Goal: Transaction & Acquisition: Download file/media

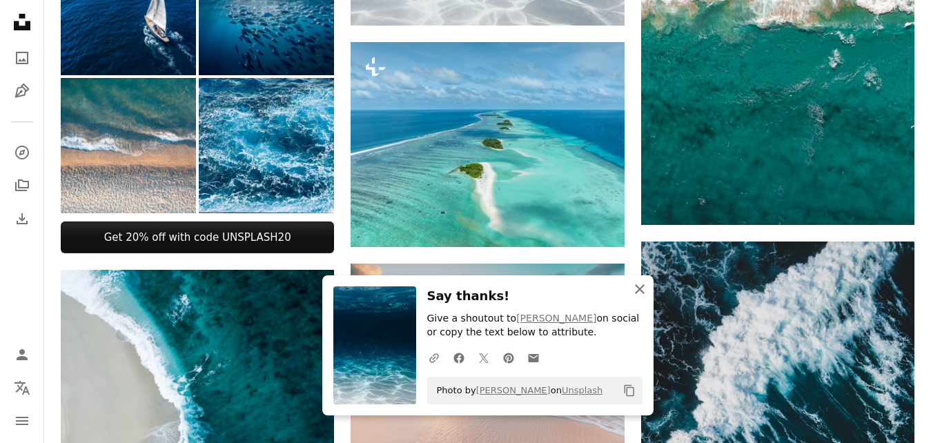
scroll to position [704, 0]
click at [641, 290] on icon "button" at bounding box center [640, 289] width 10 height 10
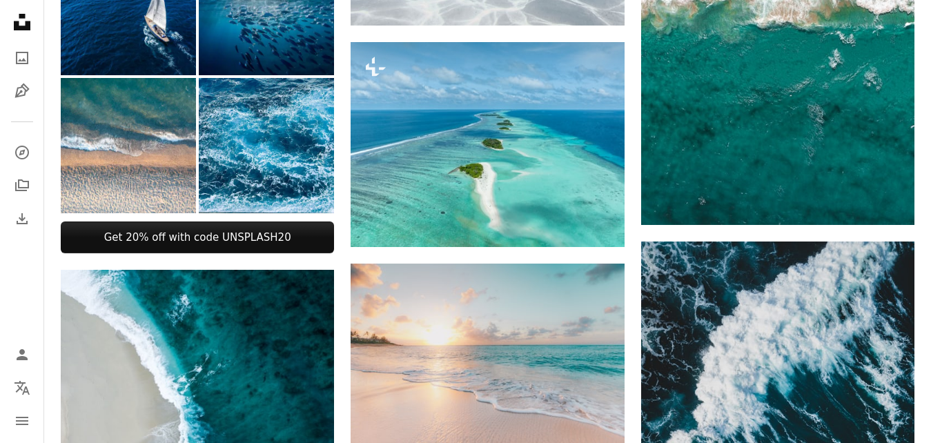
scroll to position [705, 0]
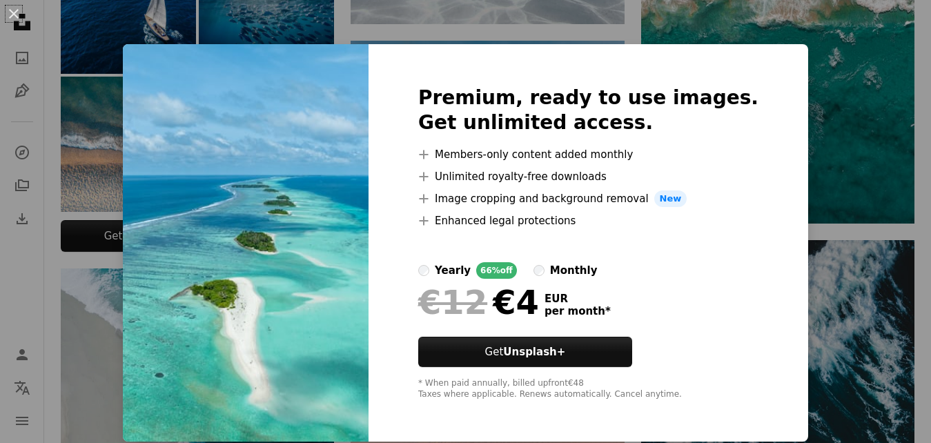
click at [400, 12] on div "An X shape Premium, ready to use images. Get unlimited access. A plus sign Memb…" at bounding box center [465, 221] width 931 height 443
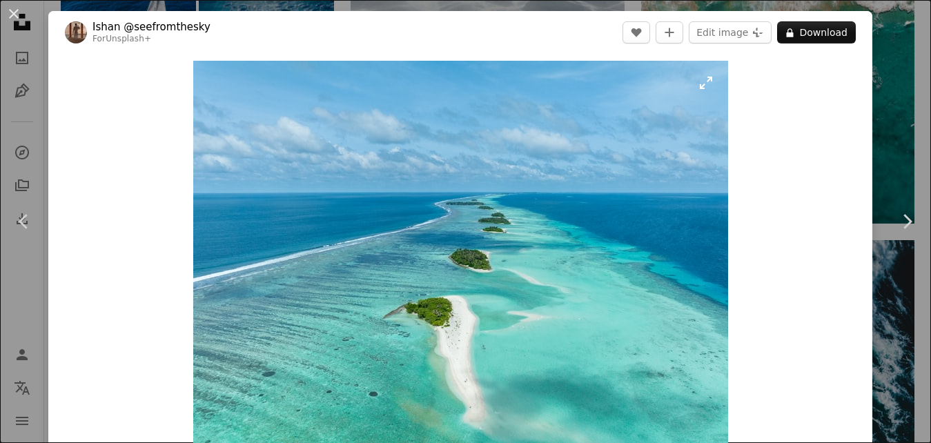
scroll to position [704, 0]
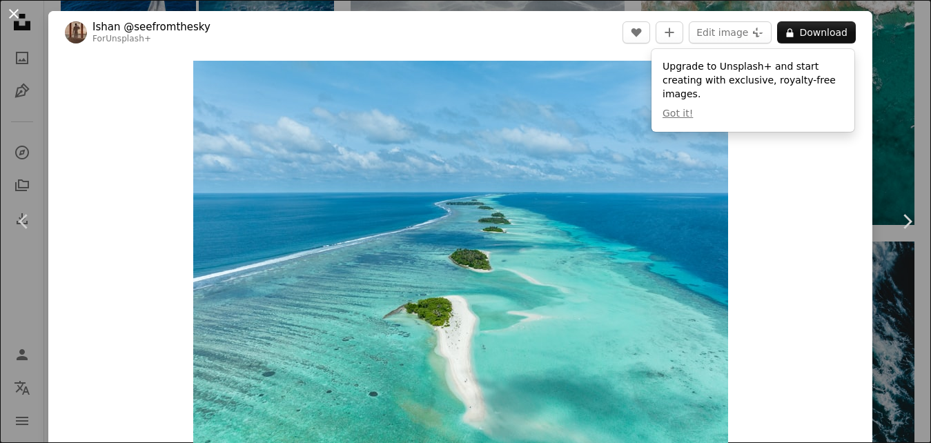
click at [14, 17] on button "An X shape" at bounding box center [14, 14] width 17 height 17
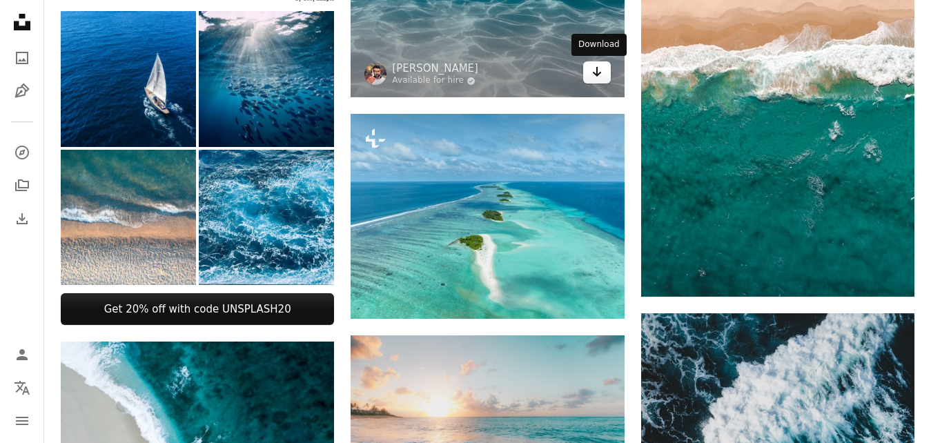
scroll to position [493, 0]
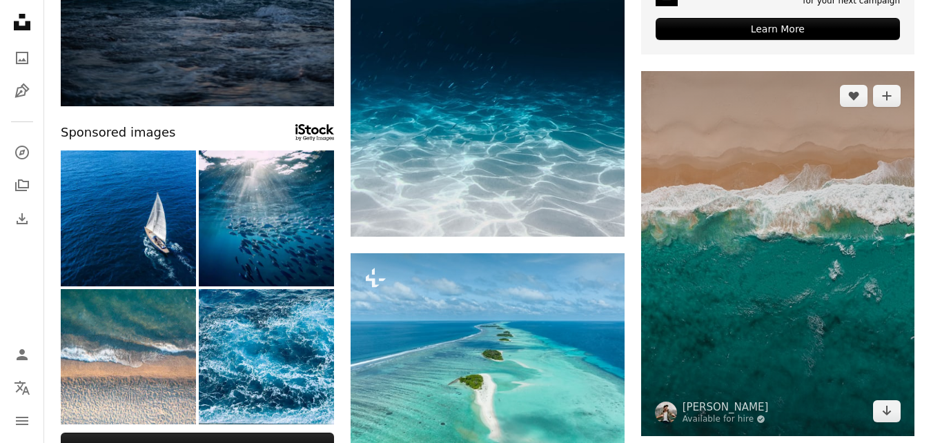
click at [726, 215] on img at bounding box center [777, 253] width 273 height 365
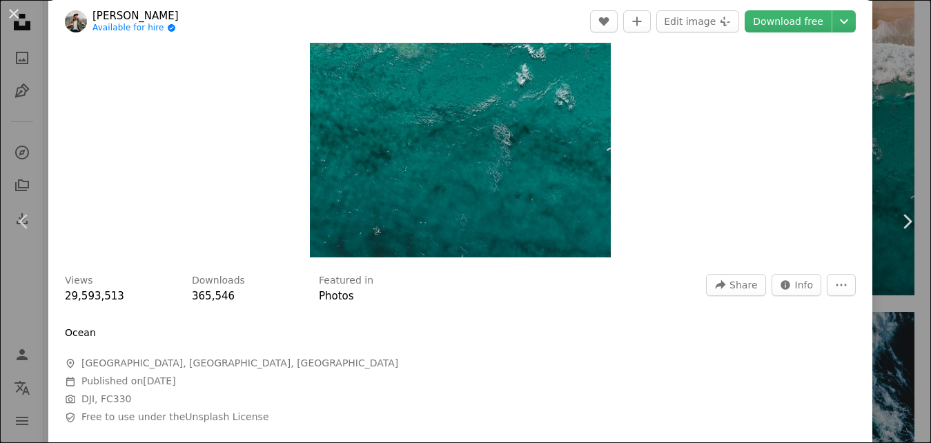
scroll to position [248, 0]
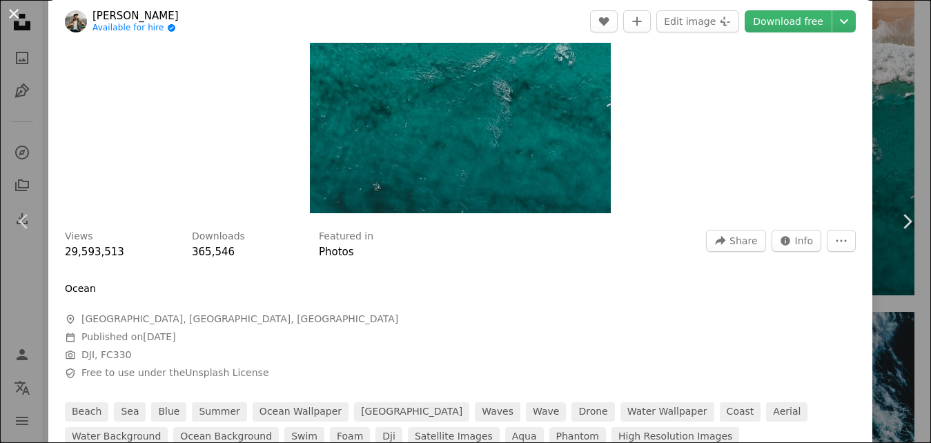
click at [8, 16] on button "An X shape" at bounding box center [14, 14] width 17 height 17
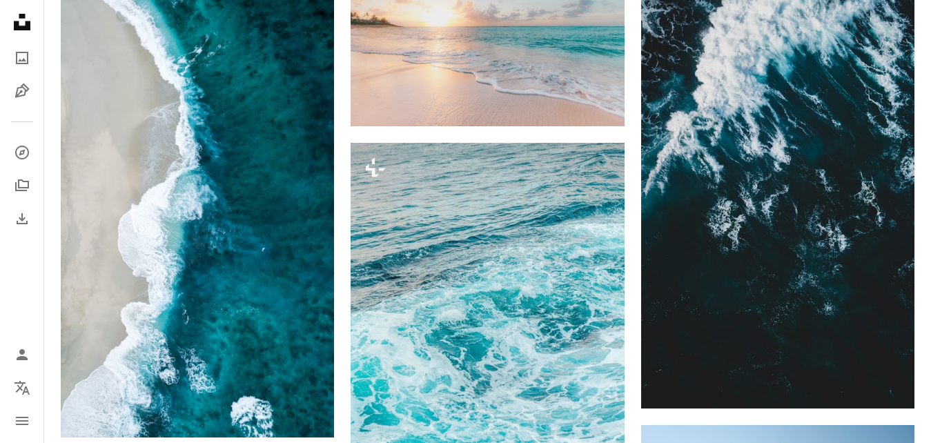
scroll to position [1056, 0]
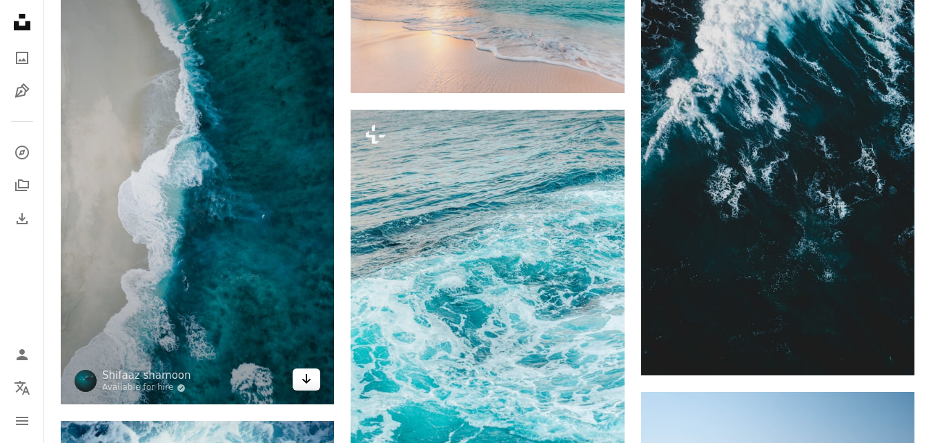
click at [304, 373] on icon "Arrow pointing down" at bounding box center [306, 379] width 11 height 17
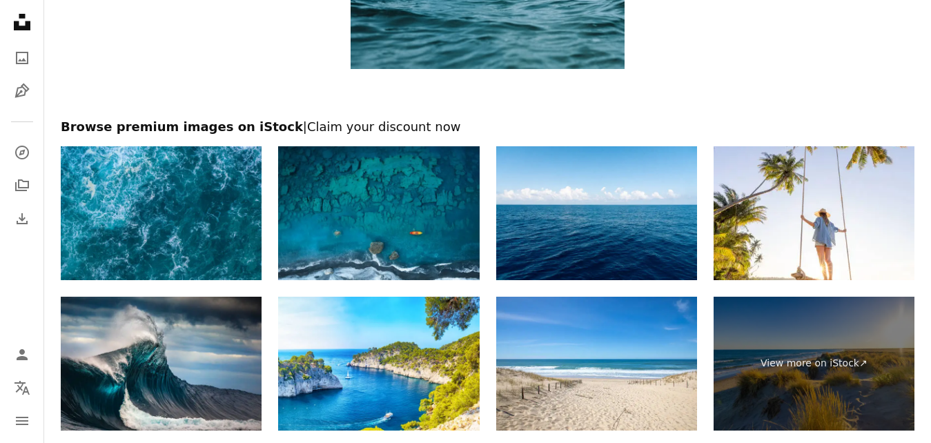
scroll to position [2253, 0]
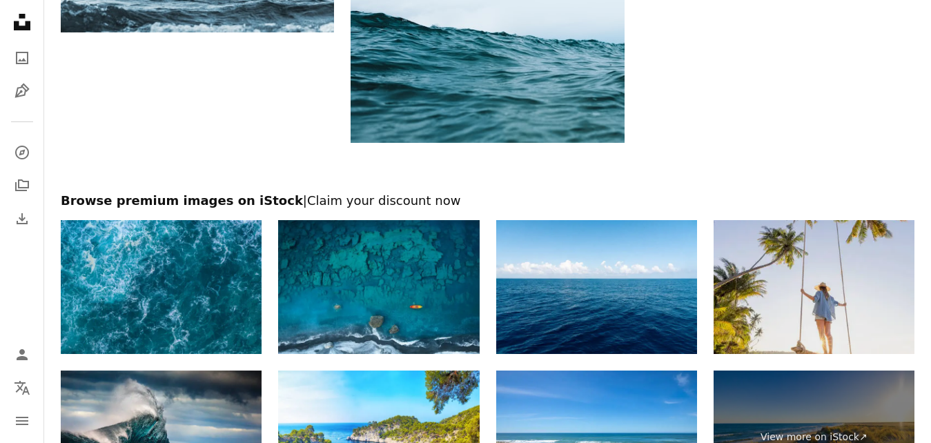
click at [763, 275] on img at bounding box center [814, 287] width 201 height 134
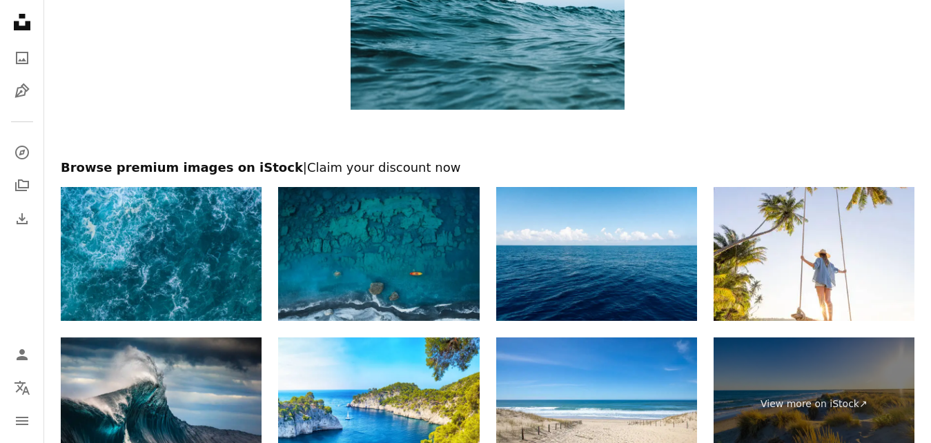
scroll to position [2394, 0]
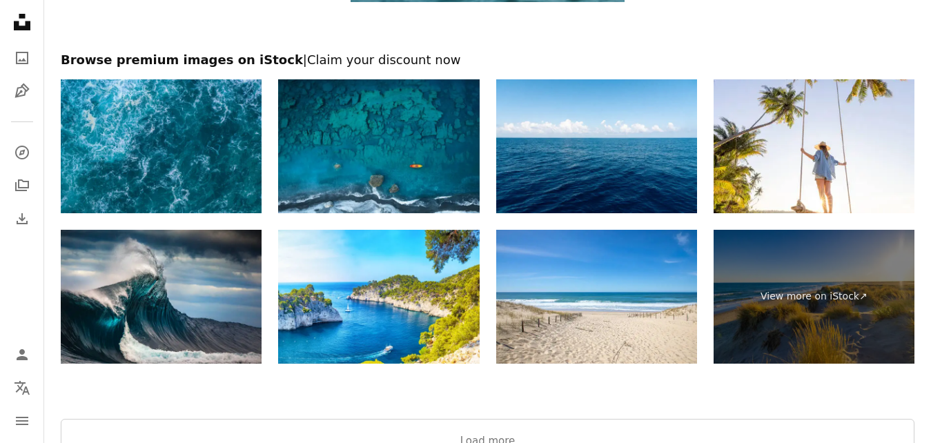
click at [569, 59] on h2 "Browse premium images on iStock | Claim your discount now" at bounding box center [488, 60] width 854 height 17
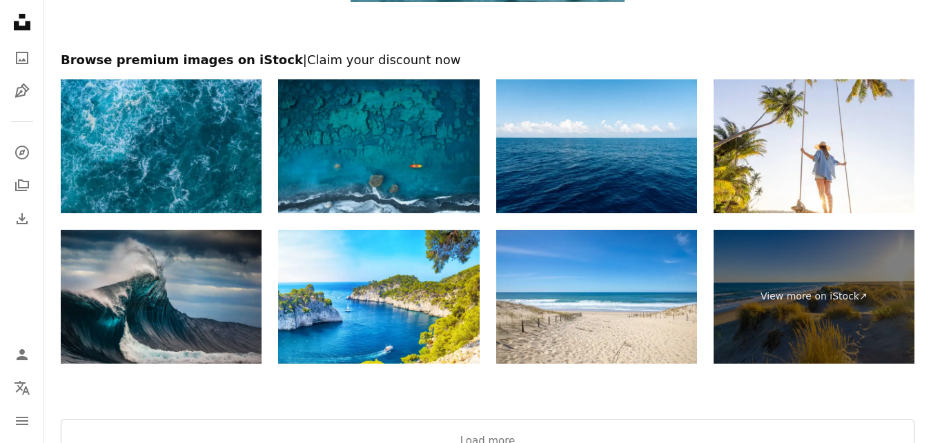
click at [233, 288] on img at bounding box center [161, 297] width 201 height 134
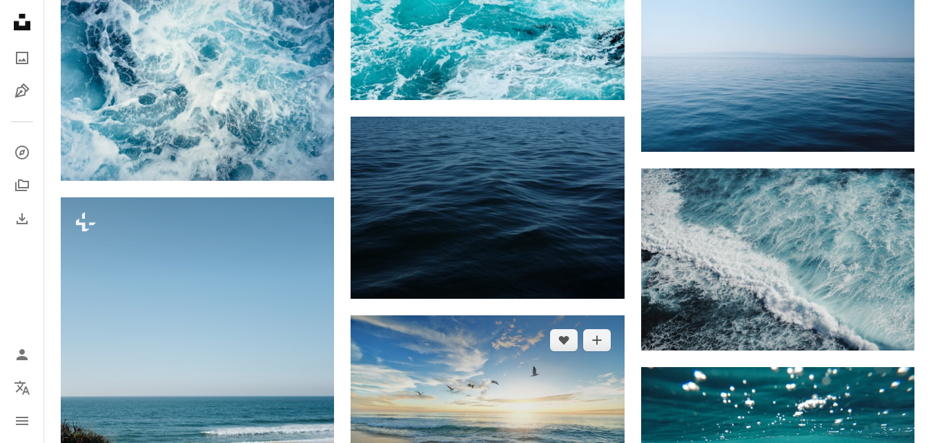
scroll to position [1619, 0]
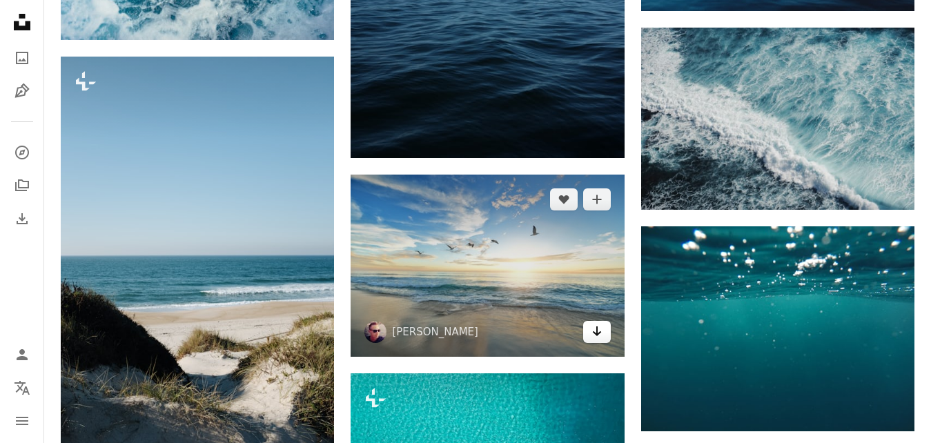
click at [592, 330] on icon "Arrow pointing down" at bounding box center [597, 331] width 11 height 17
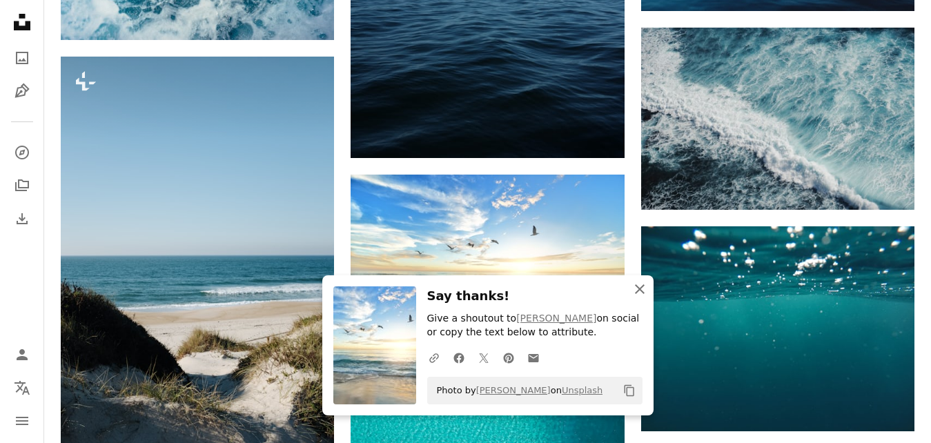
click at [638, 290] on icon "button" at bounding box center [640, 289] width 10 height 10
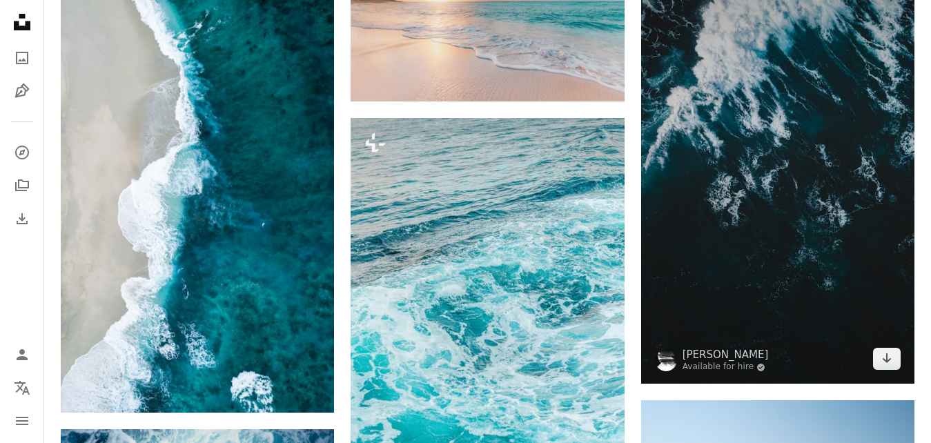
scroll to position [1056, 0]
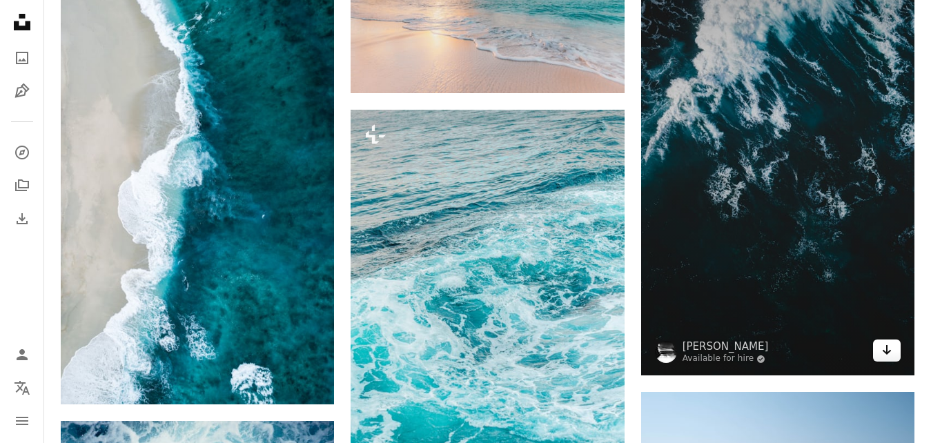
click at [882, 355] on icon "Arrow pointing down" at bounding box center [886, 350] width 11 height 17
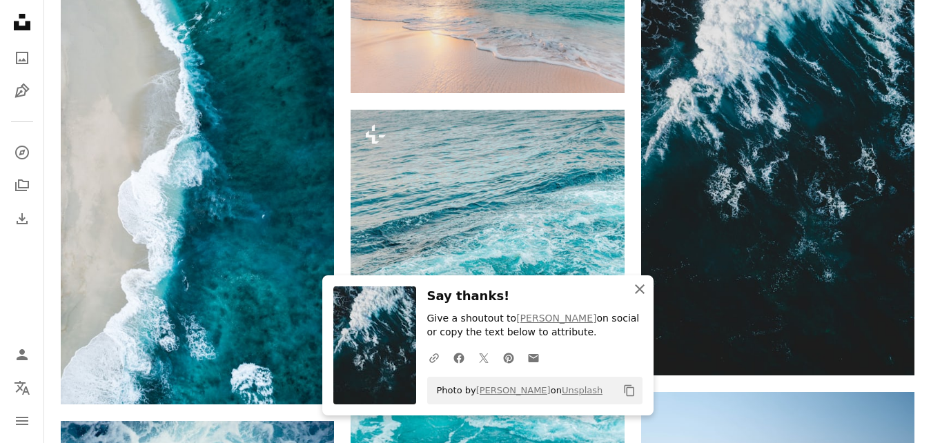
click at [639, 284] on icon "An X shape" at bounding box center [640, 289] width 17 height 17
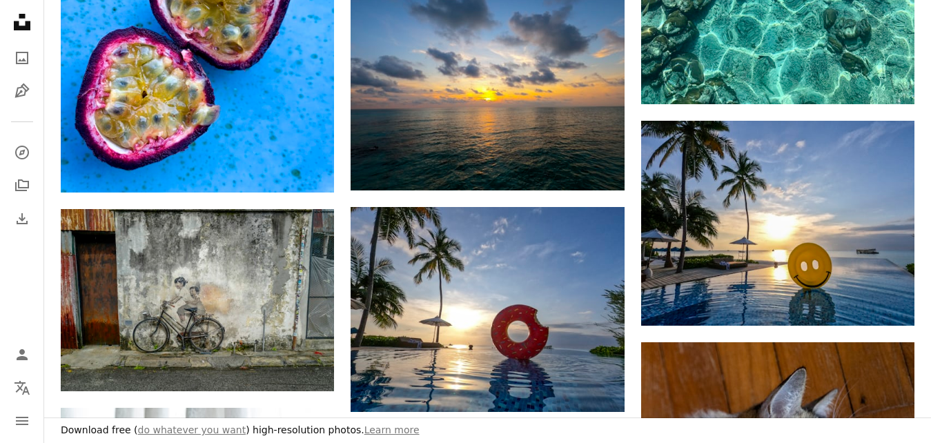
scroll to position [2197, 0]
